Goal: Find specific page/section

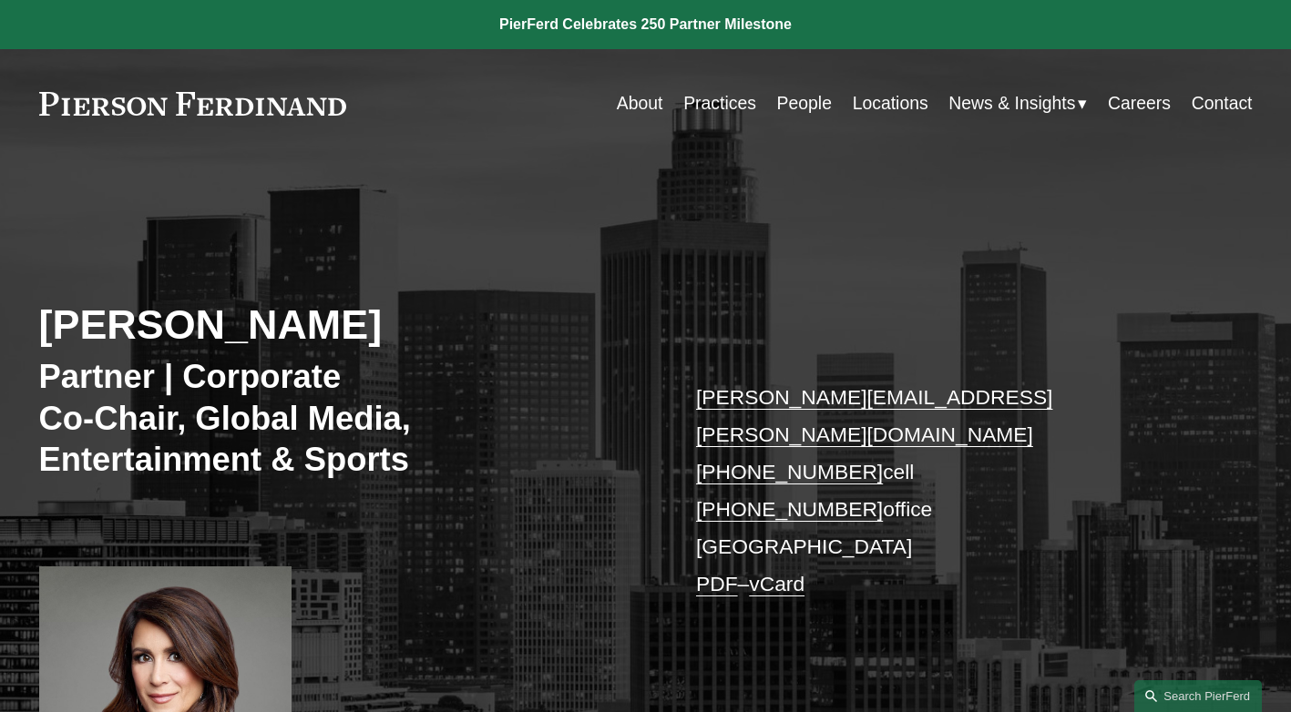
click at [638, 105] on link "About" at bounding box center [640, 104] width 46 height 36
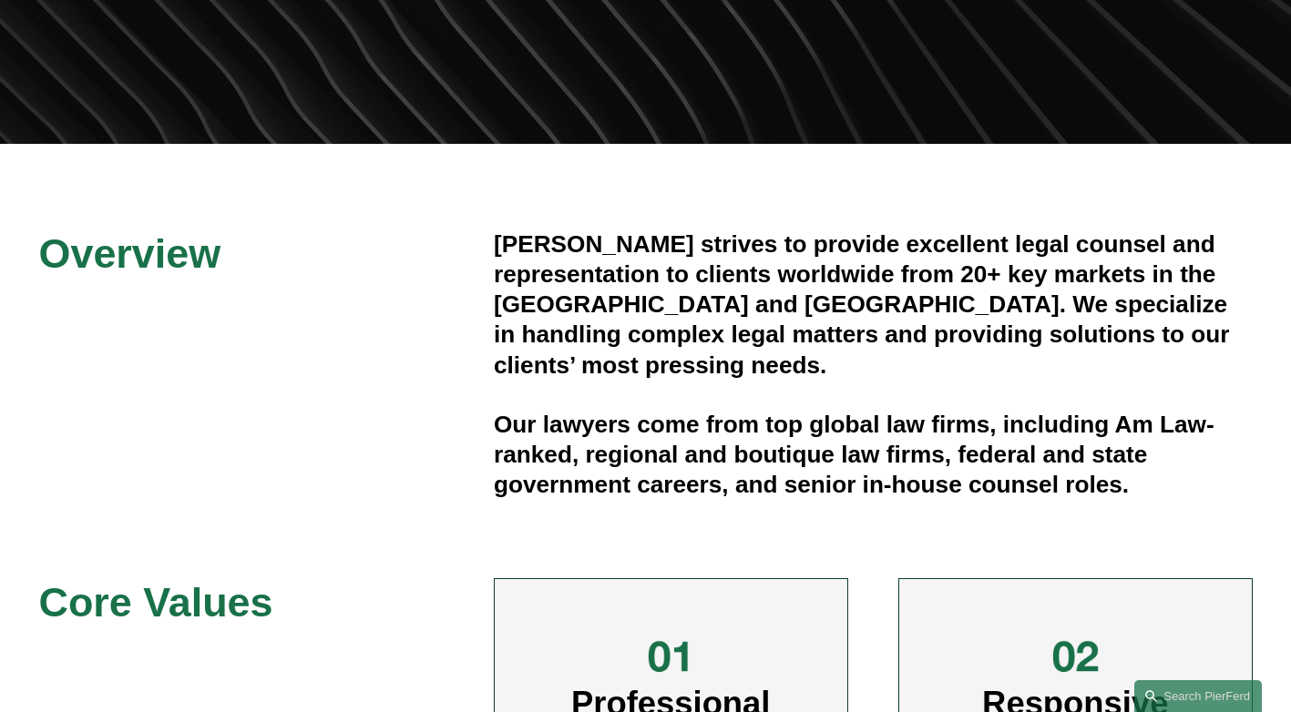
scroll to position [364, 0]
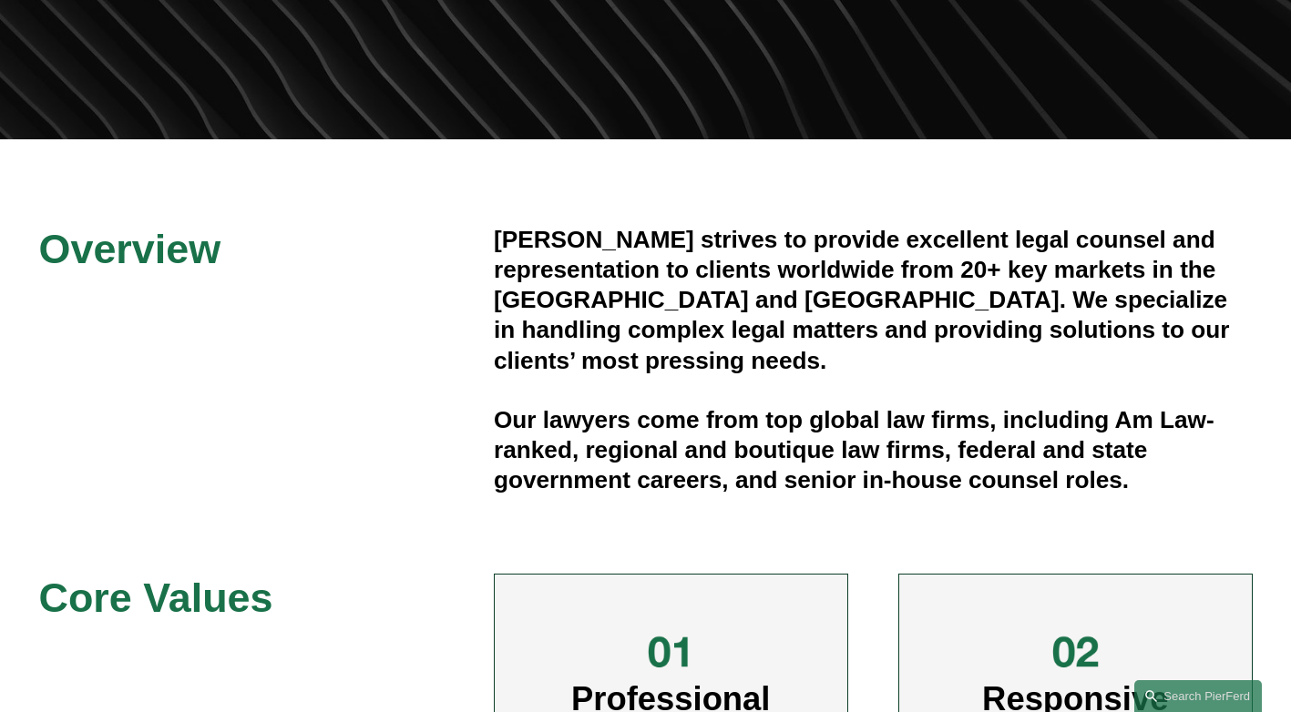
click at [745, 537] on div "Overview [PERSON_NAME] strives to provide excellent legal counsel and represent…" at bounding box center [645, 634] width 1291 height 819
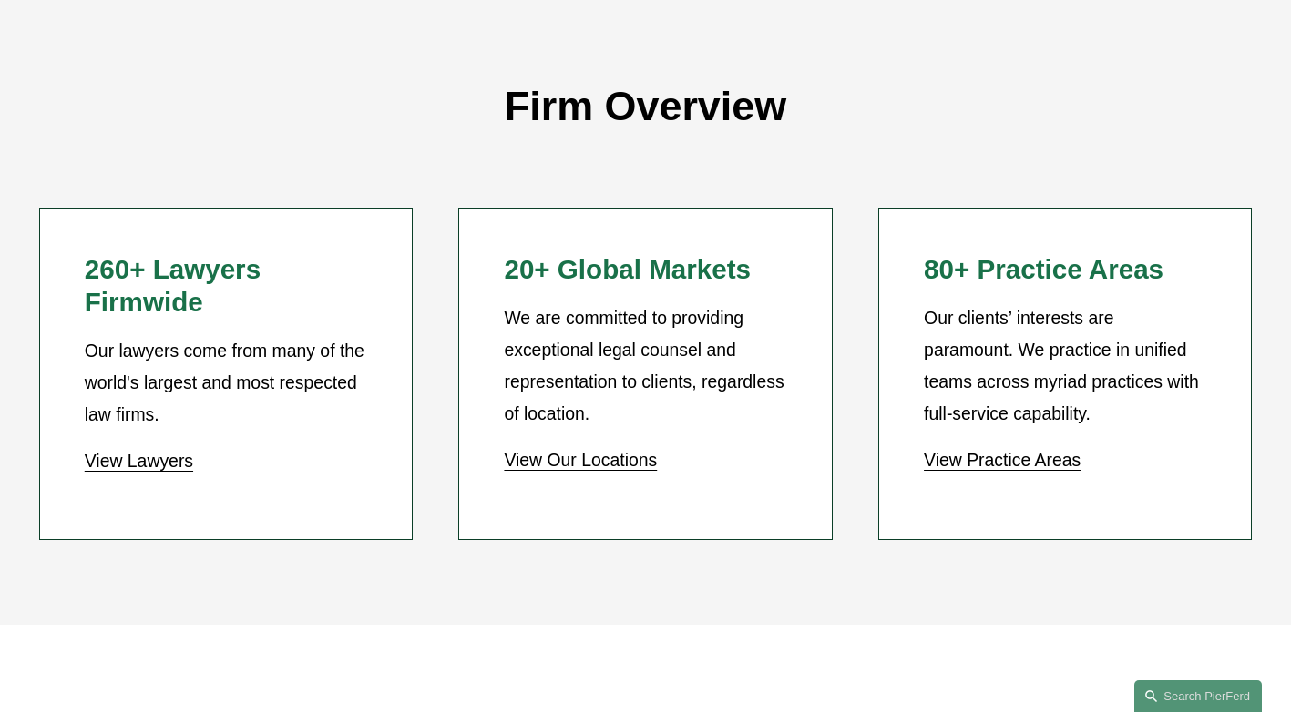
scroll to position [1545, 0]
